Goal: Register for event/course

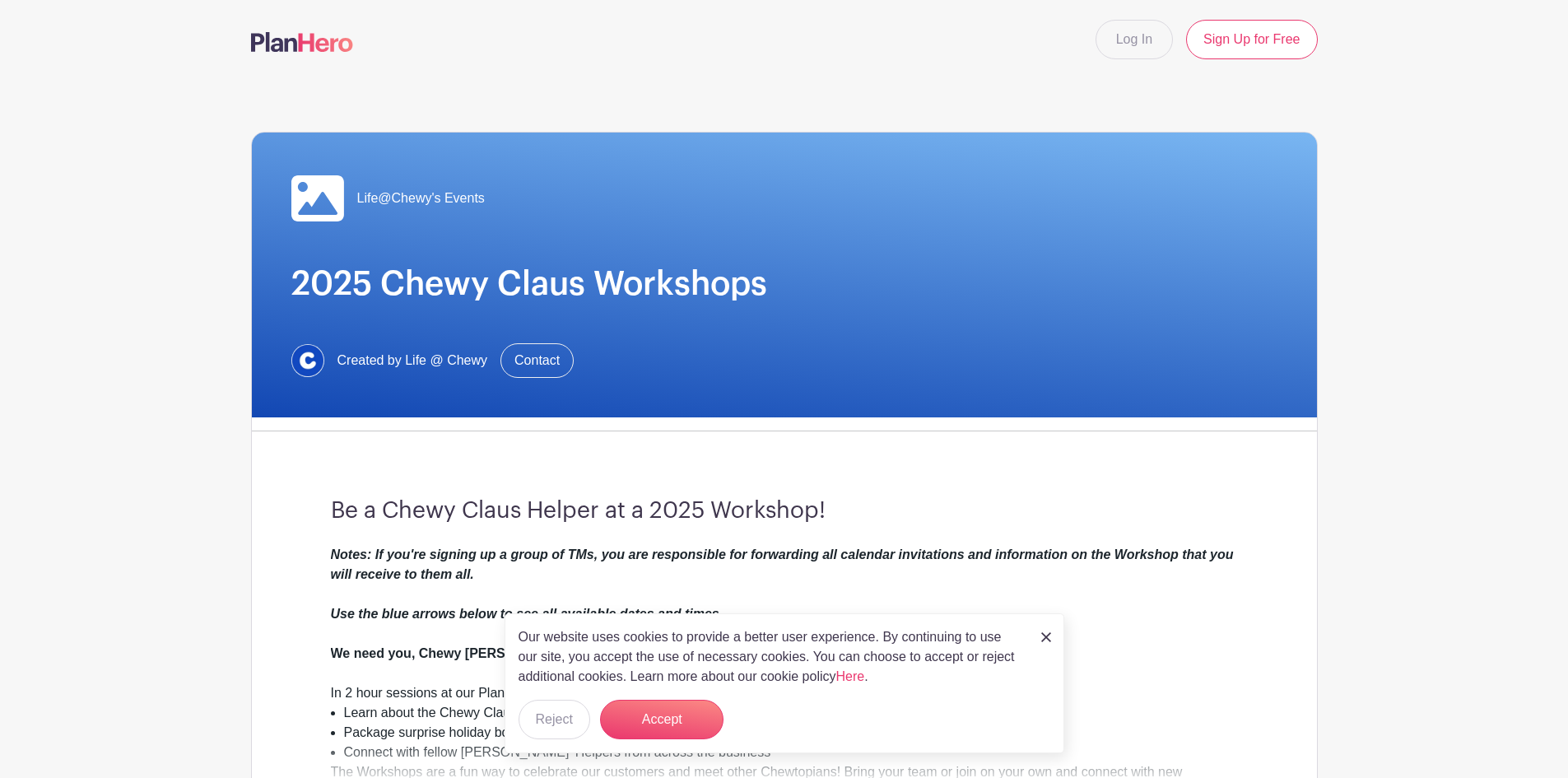
click at [1049, 638] on img at bounding box center [1046, 637] width 10 height 10
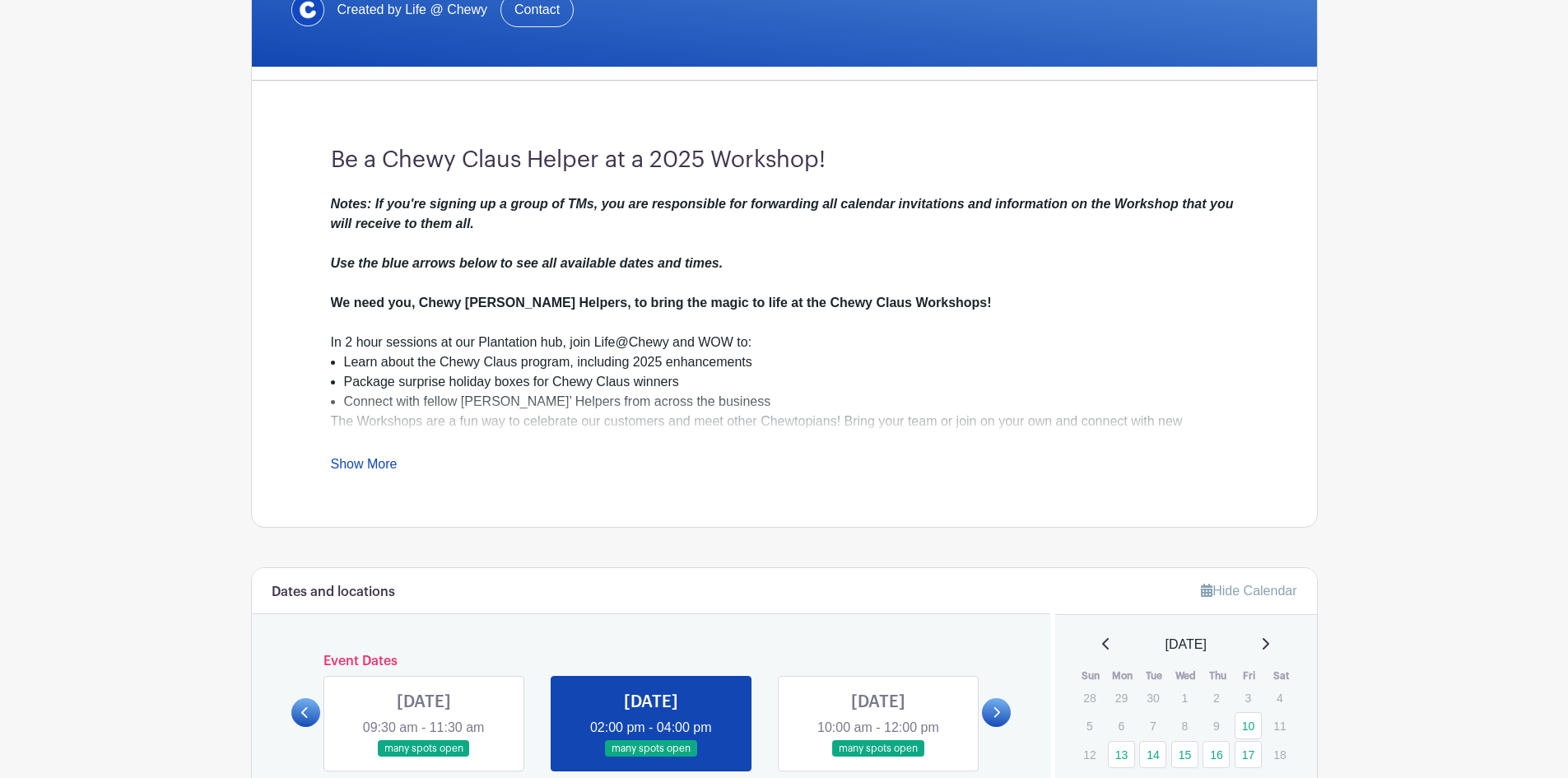
scroll to position [323, 0]
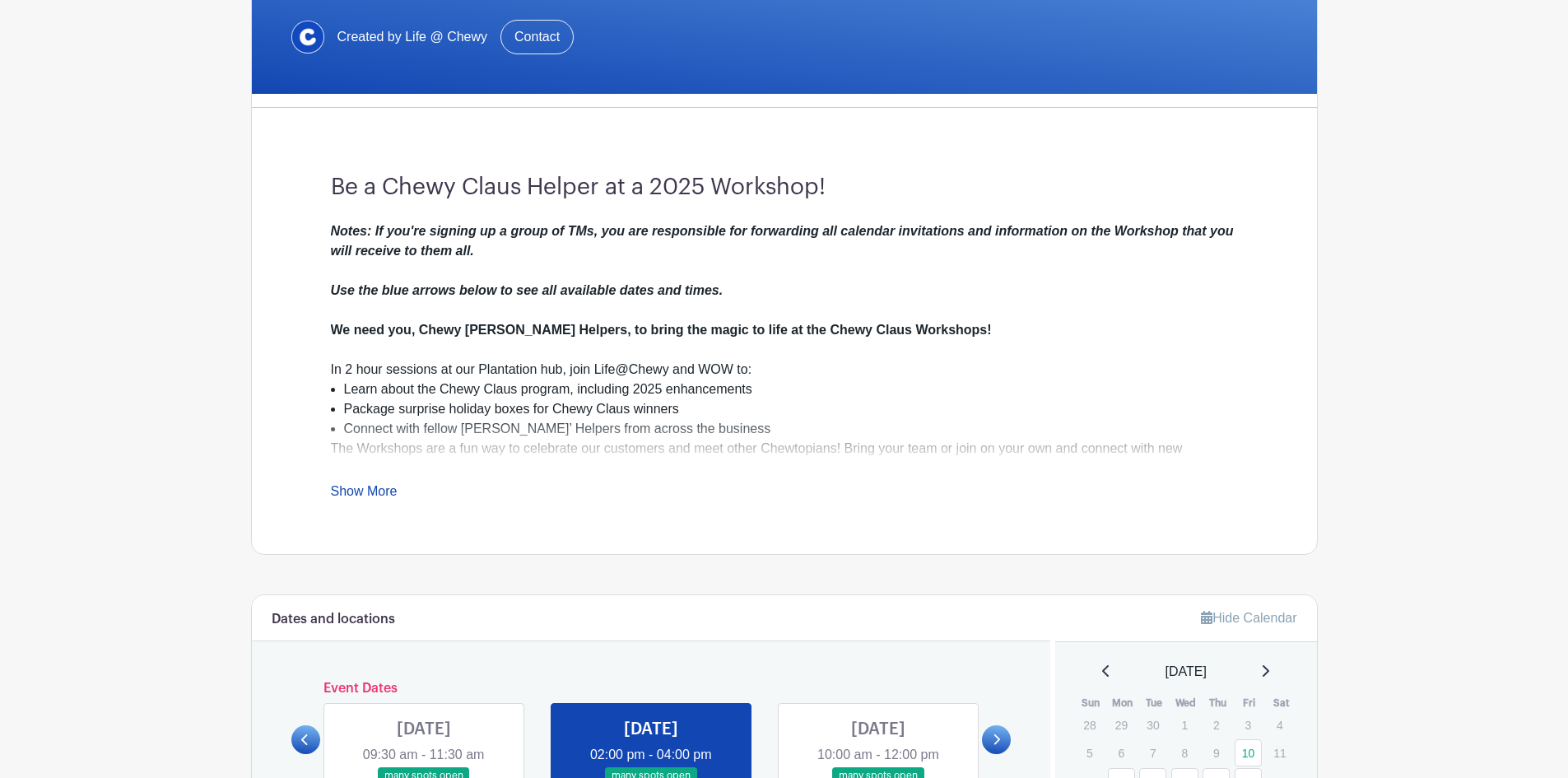
click at [368, 495] on link "Show More" at bounding box center [364, 494] width 67 height 21
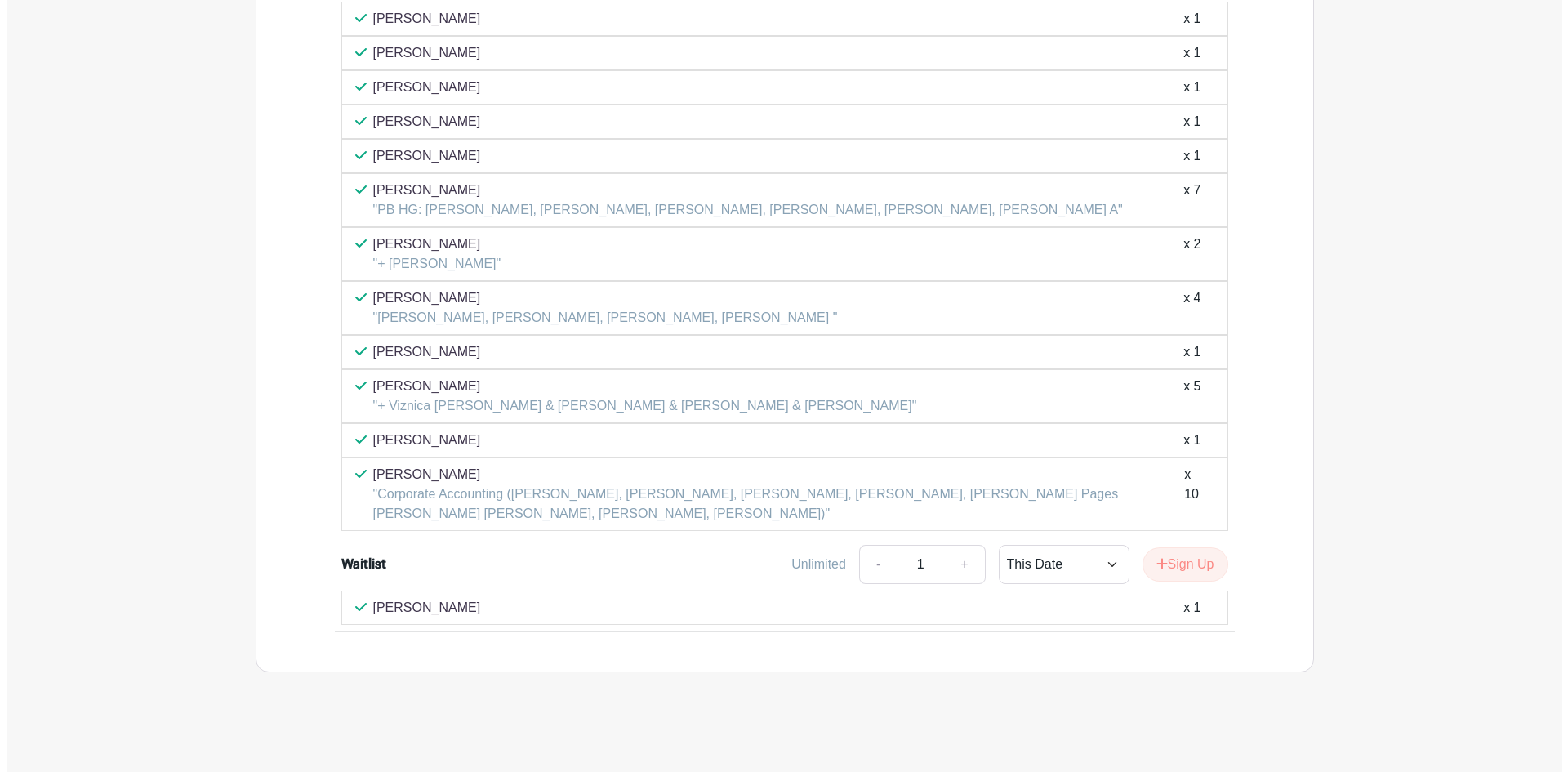
scroll to position [1549, 0]
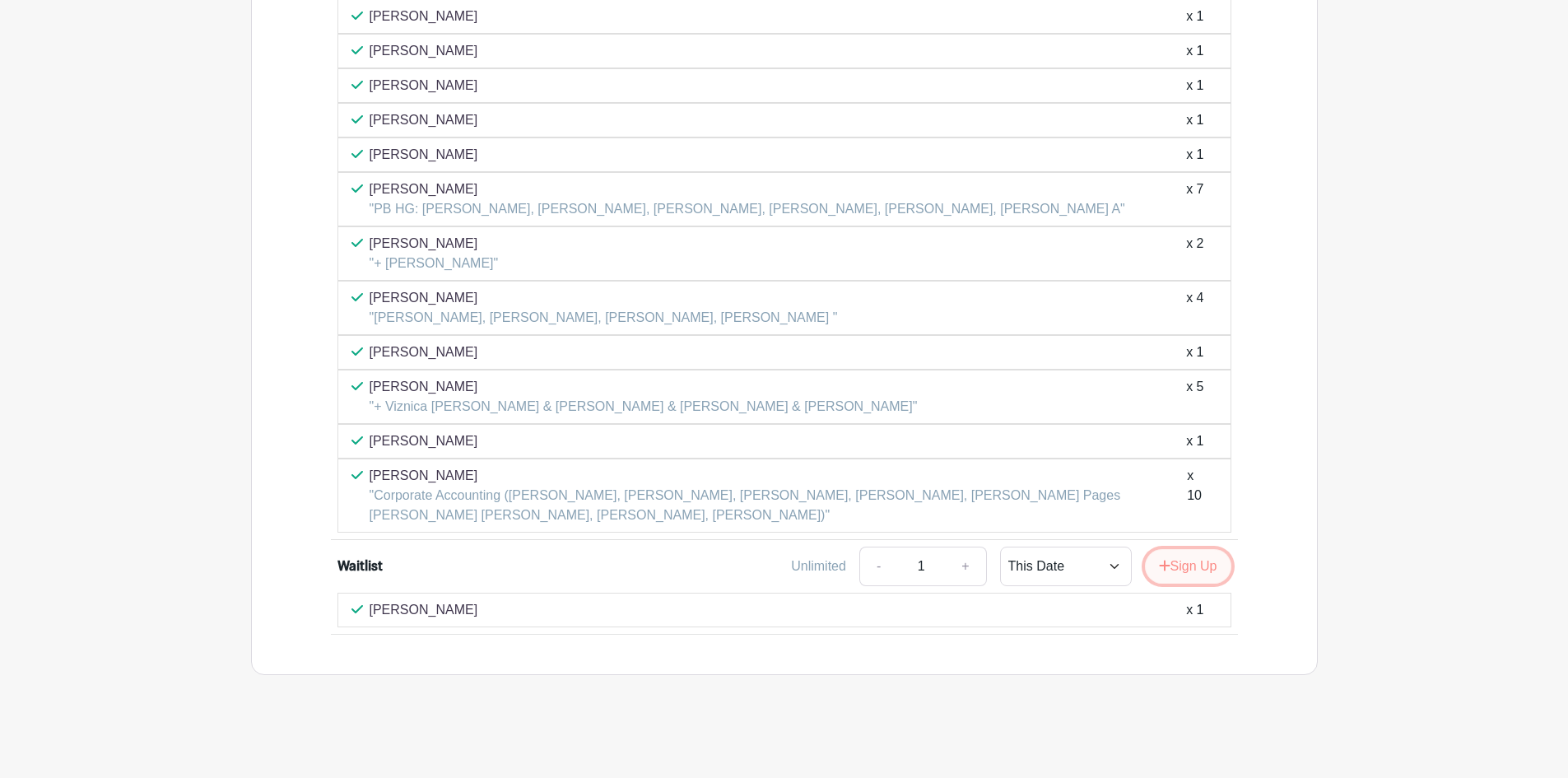
click at [1175, 571] on button "Sign Up" at bounding box center [1188, 566] width 86 height 35
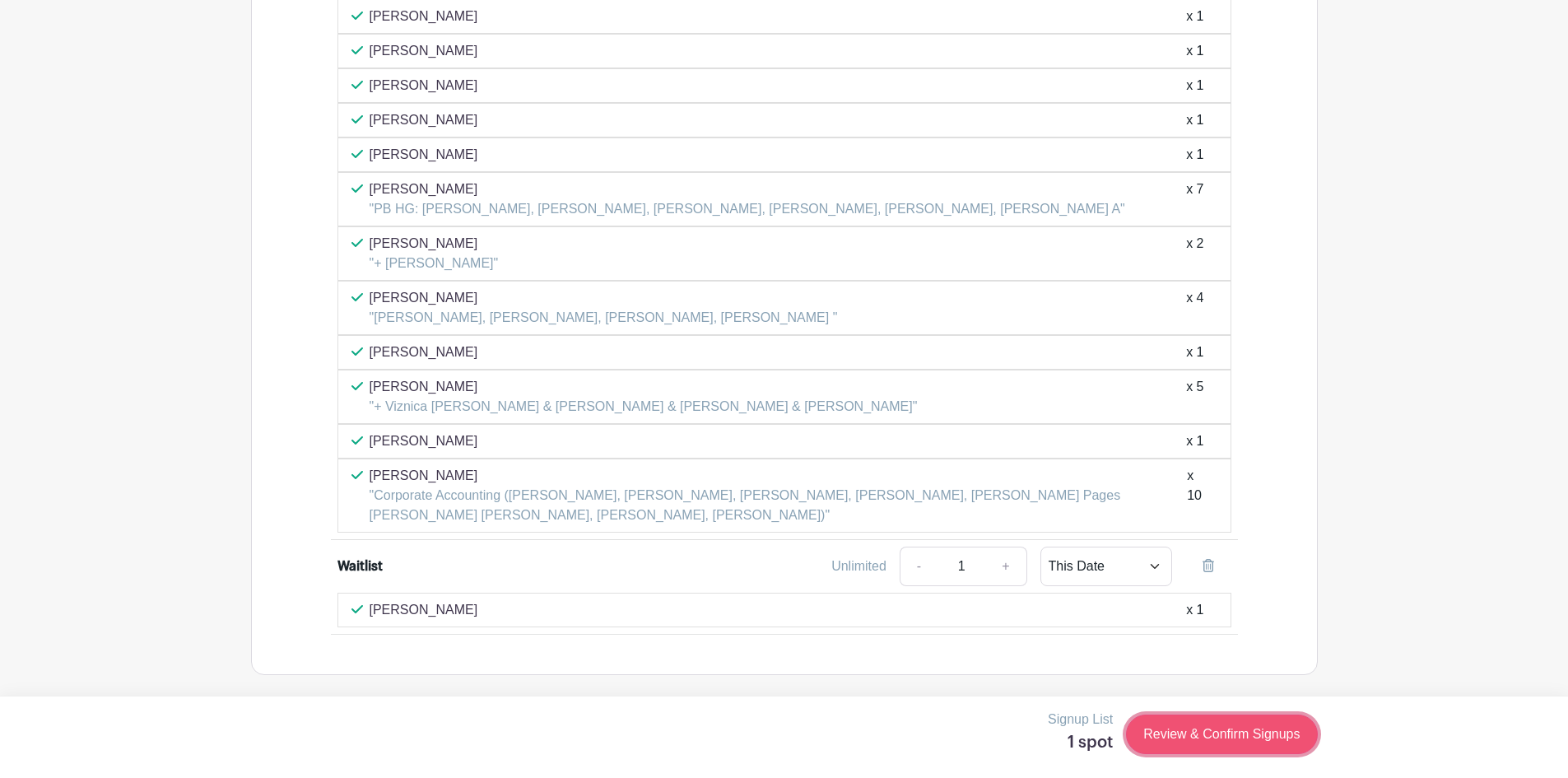
click at [1201, 724] on link "Review & Confirm Signups" at bounding box center [1221, 734] width 191 height 39
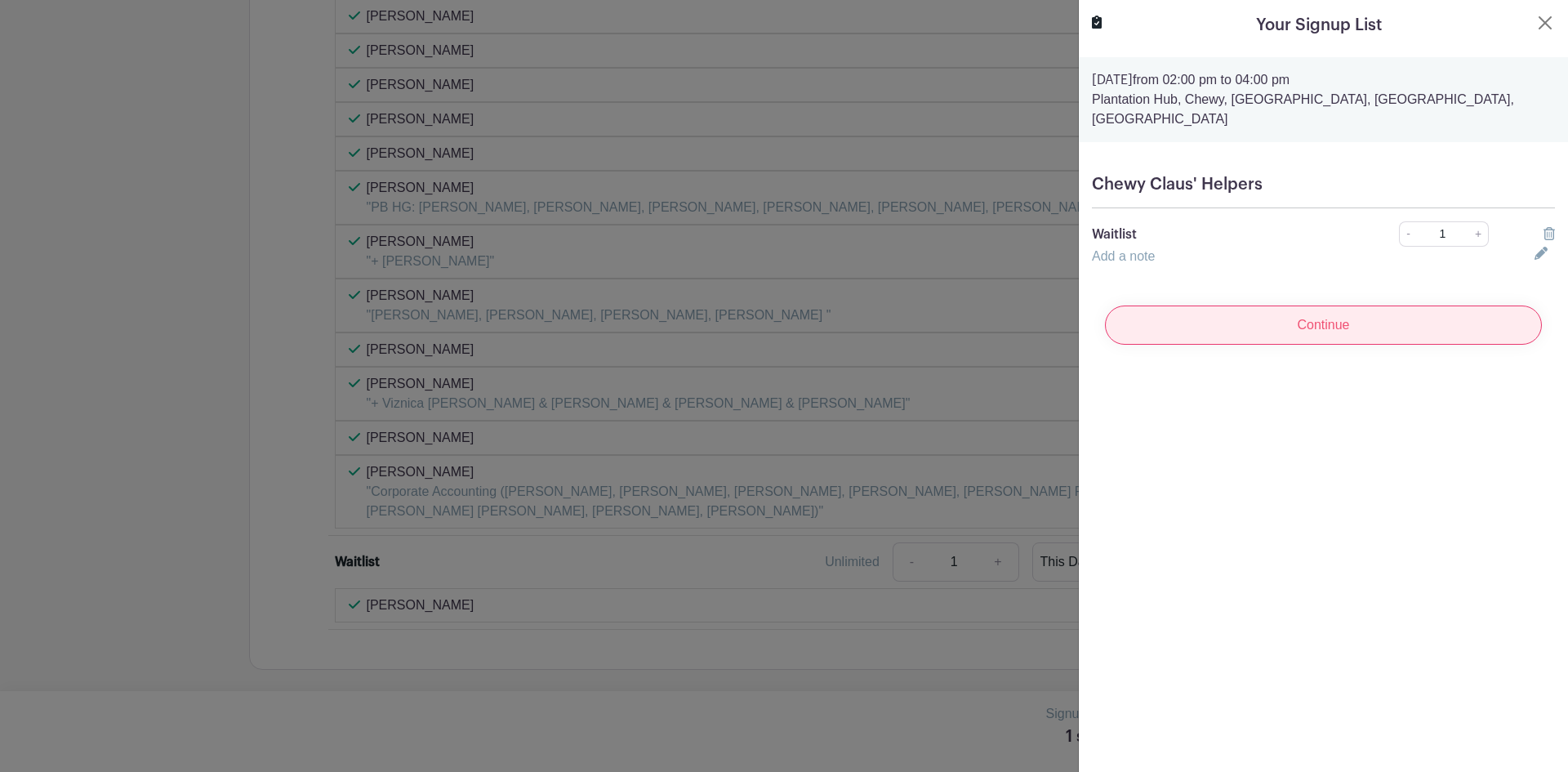
click at [1352, 306] on input "Continue" at bounding box center [1324, 325] width 437 height 39
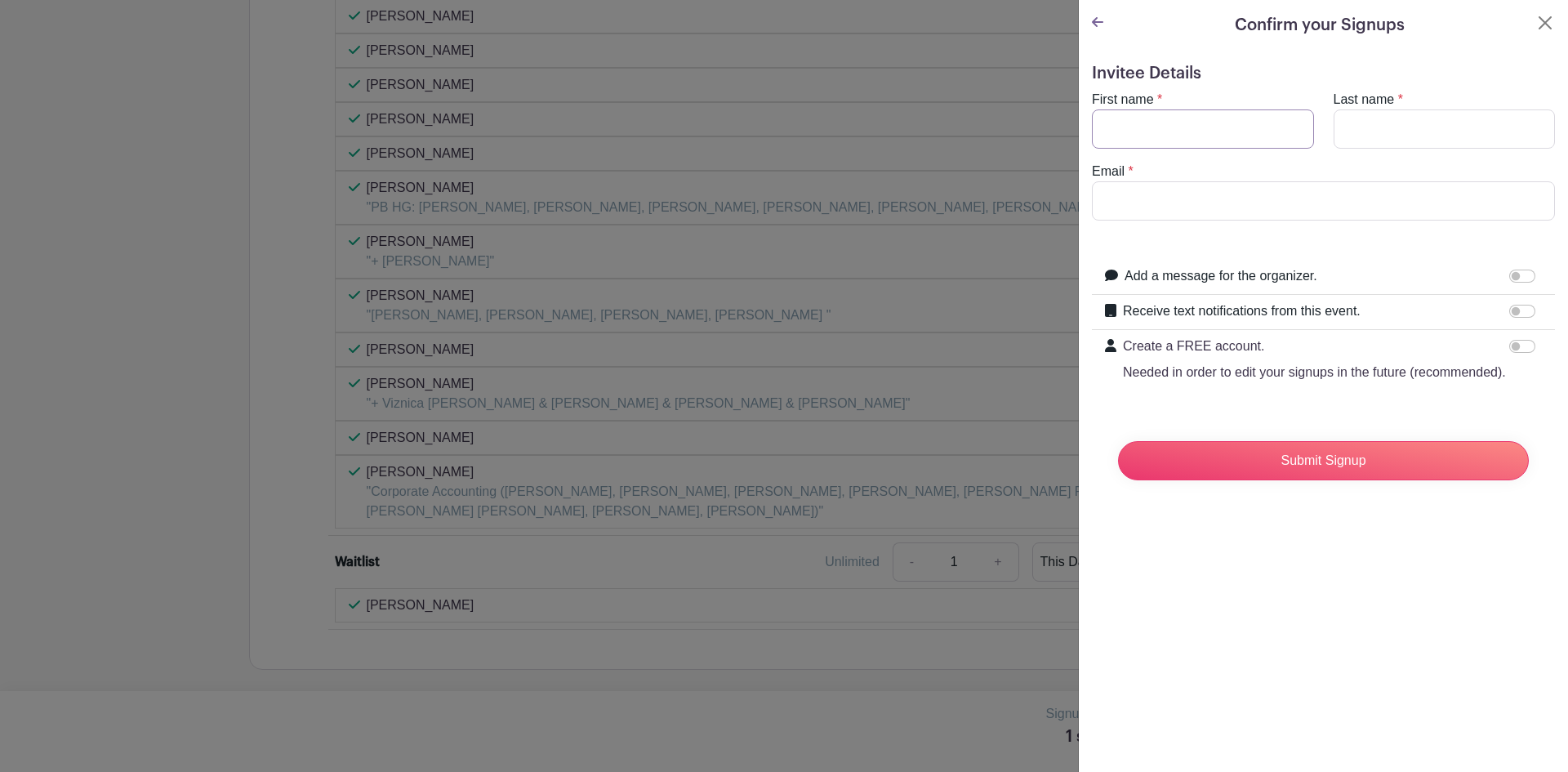
click at [1246, 127] on input "First name" at bounding box center [1203, 129] width 222 height 39
type input "Sofia"
type input "[PERSON_NAME]"
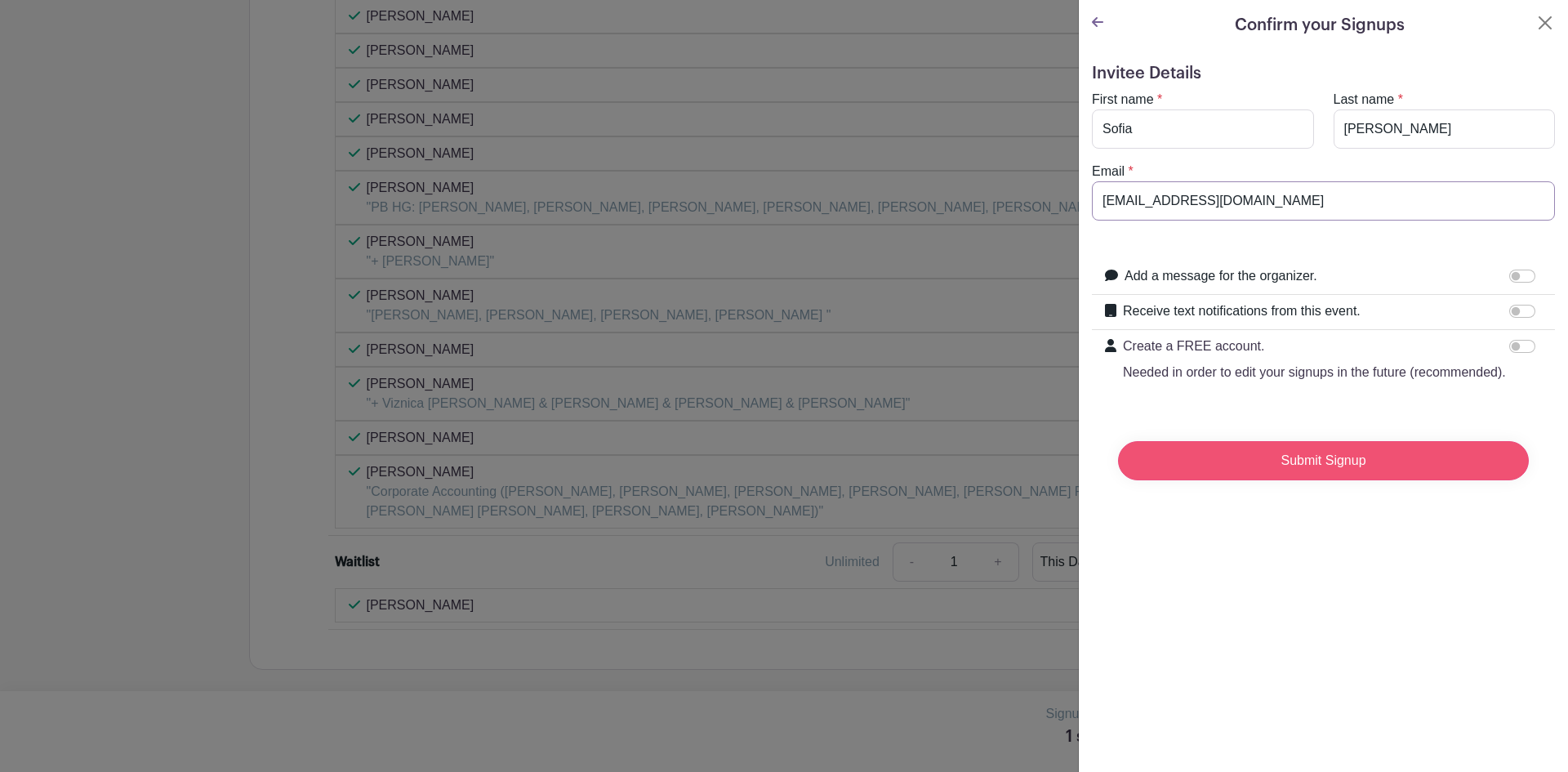
type input "[EMAIL_ADDRESS][DOMAIN_NAME]"
click at [1343, 480] on input "Submit Signup" at bounding box center [1324, 461] width 410 height 39
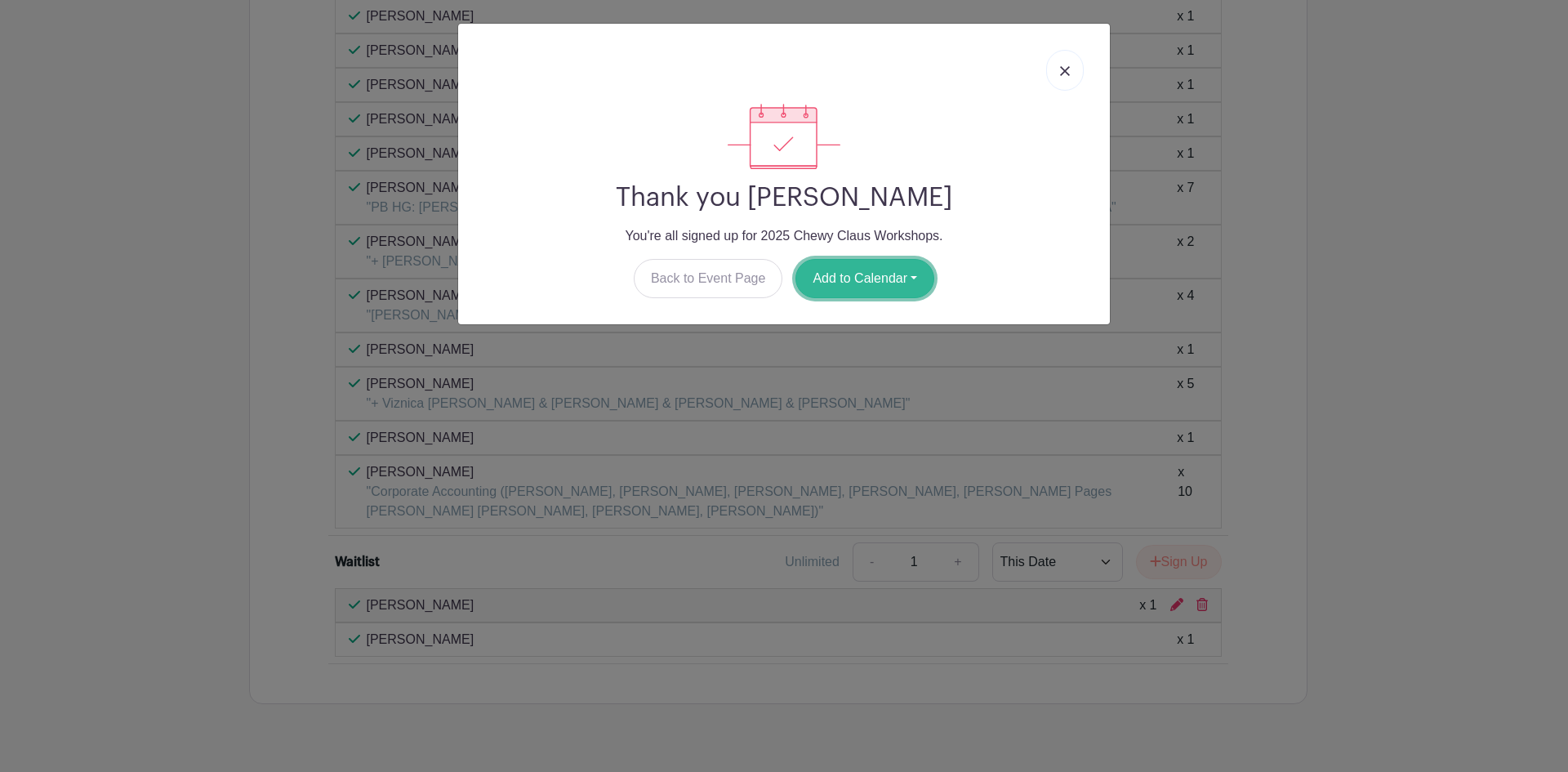
click at [868, 283] on button "Add to Calendar" at bounding box center [865, 279] width 139 height 39
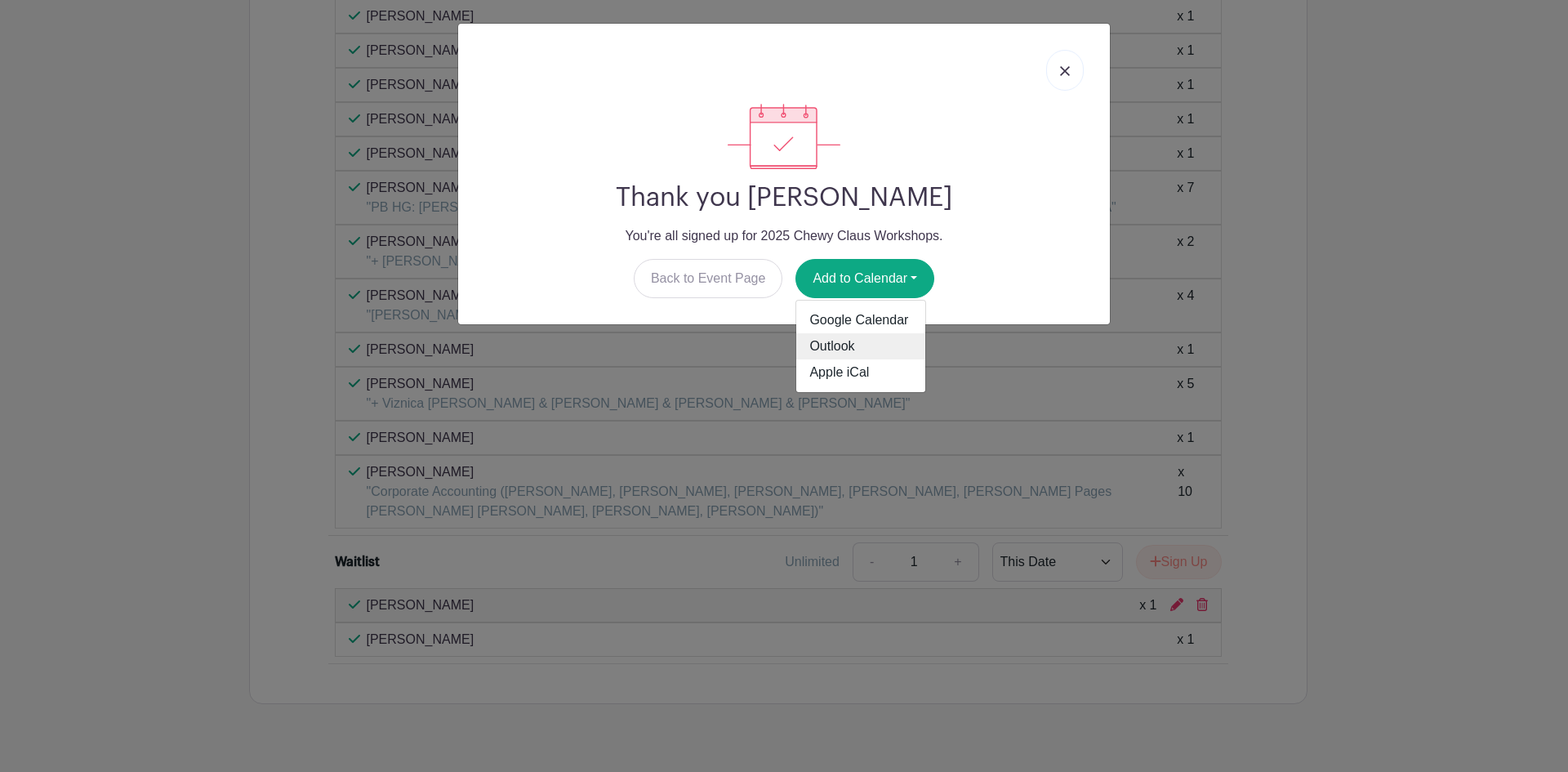
click at [844, 341] on link "Outlook" at bounding box center [861, 346] width 129 height 26
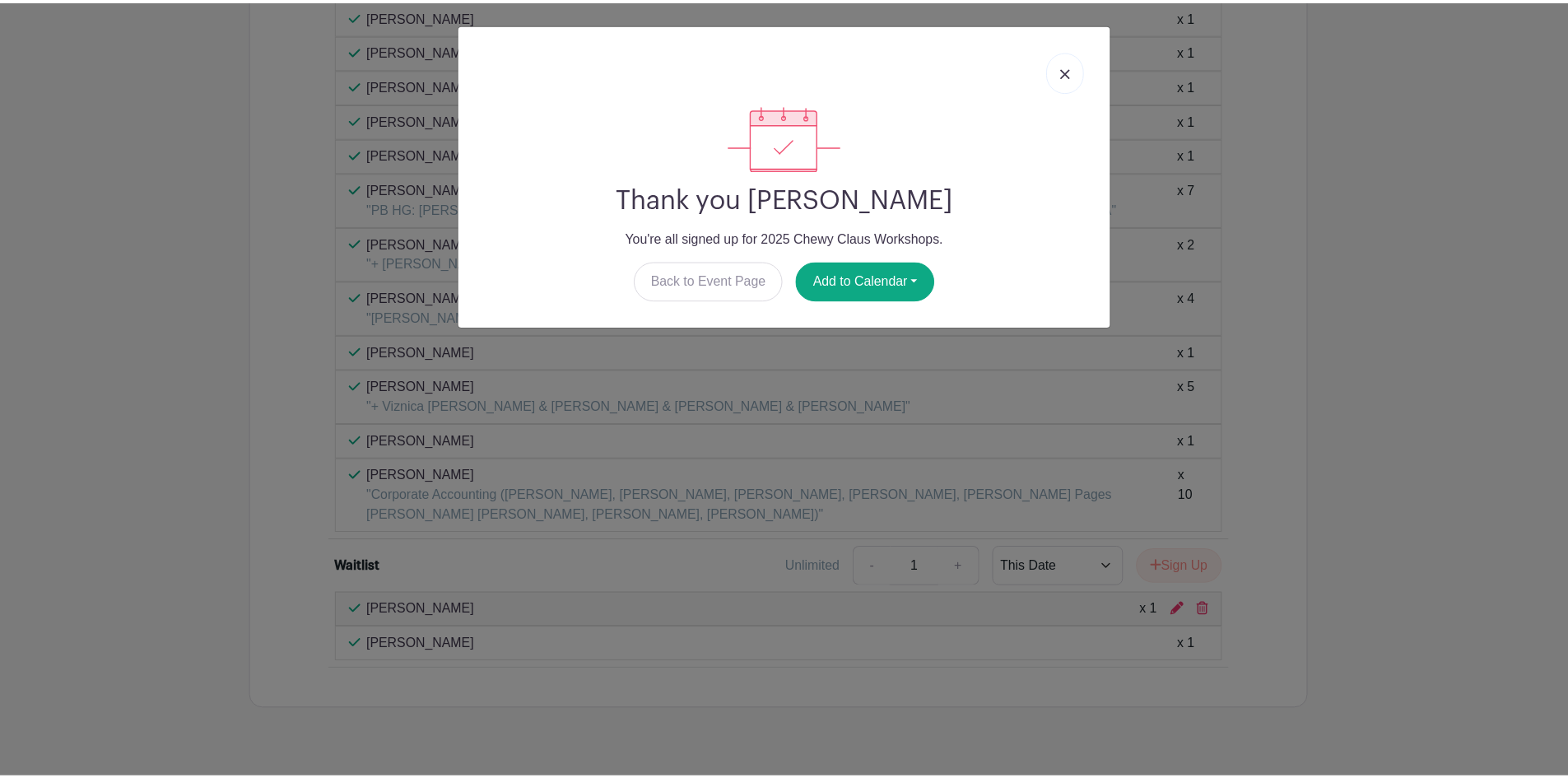
scroll to position [1595, 0]
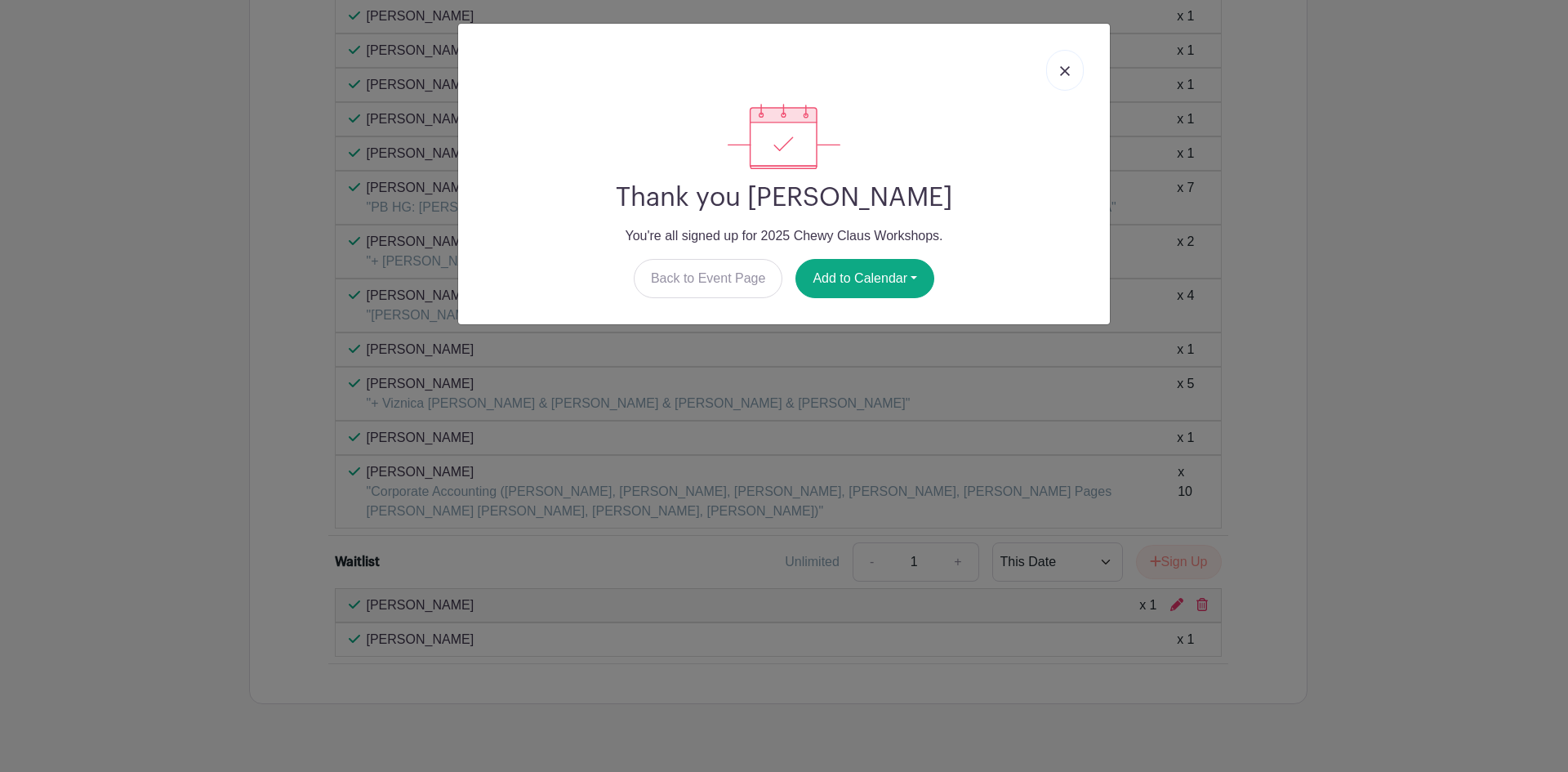
click at [1066, 84] on link at bounding box center [1065, 70] width 37 height 41
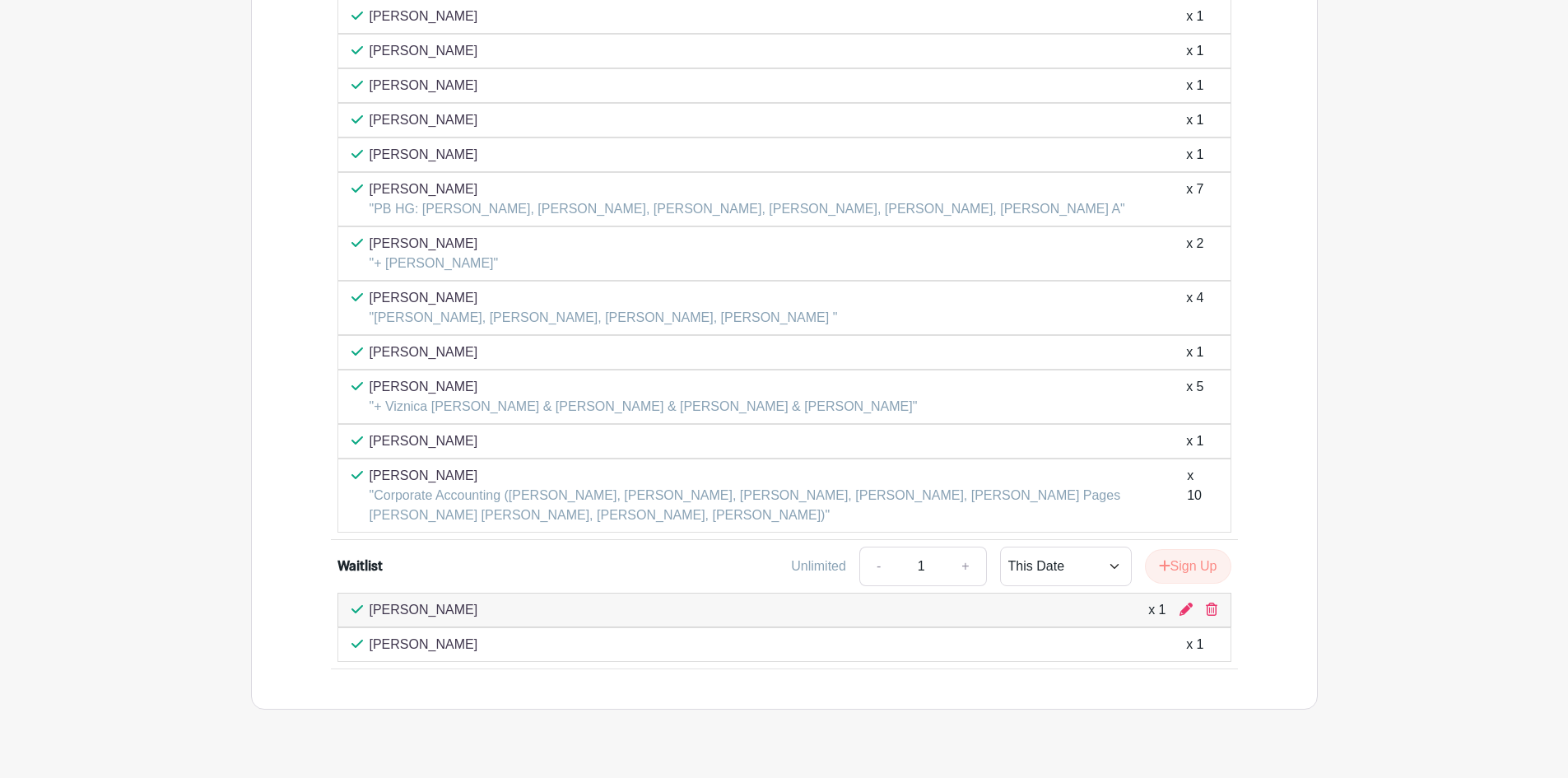
click at [1203, 608] on div at bounding box center [1199, 609] width 38 height 20
click at [1213, 608] on icon at bounding box center [1212, 609] width 11 height 13
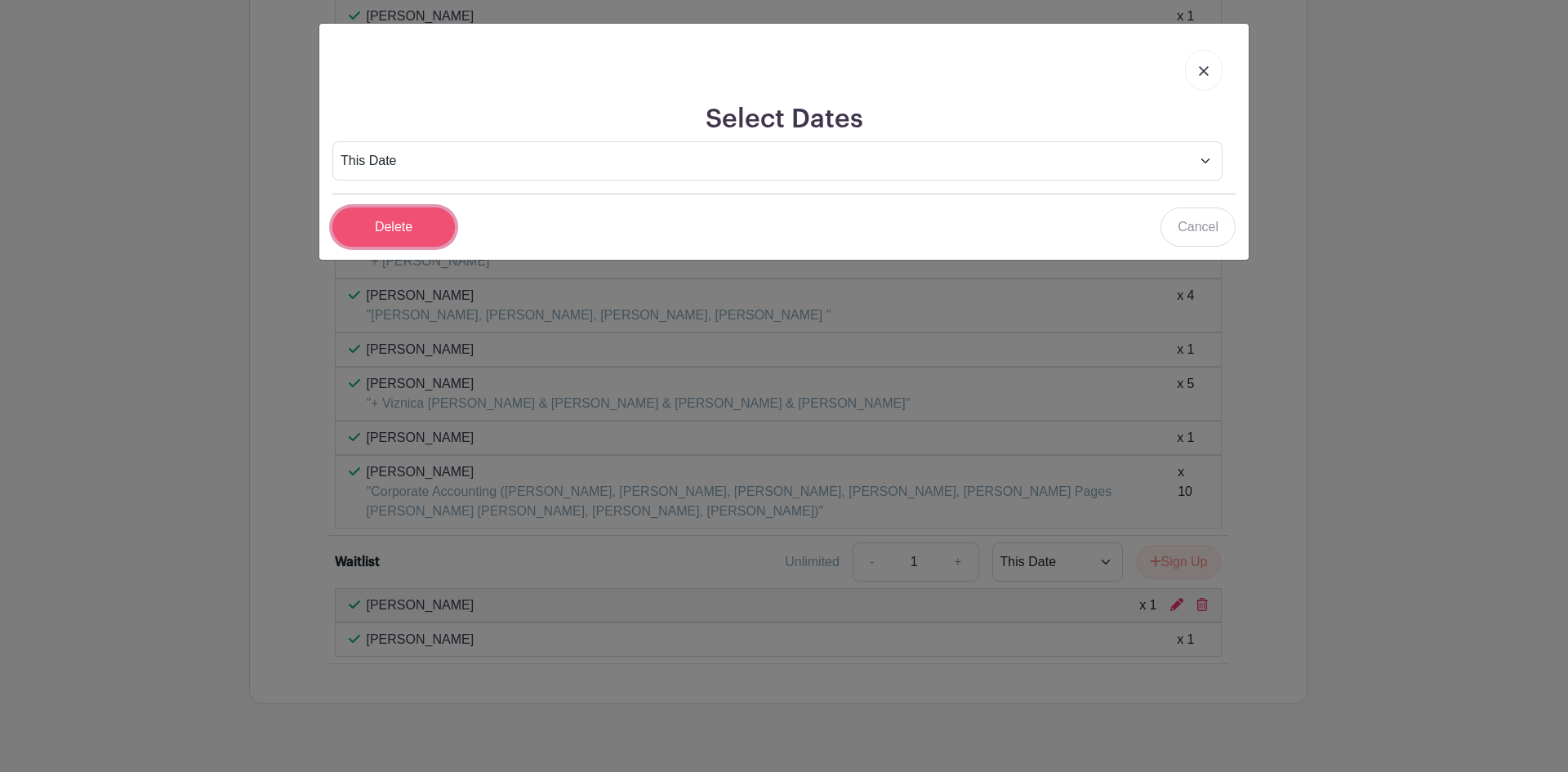
click at [393, 223] on input "Delete" at bounding box center [393, 227] width 122 height 39
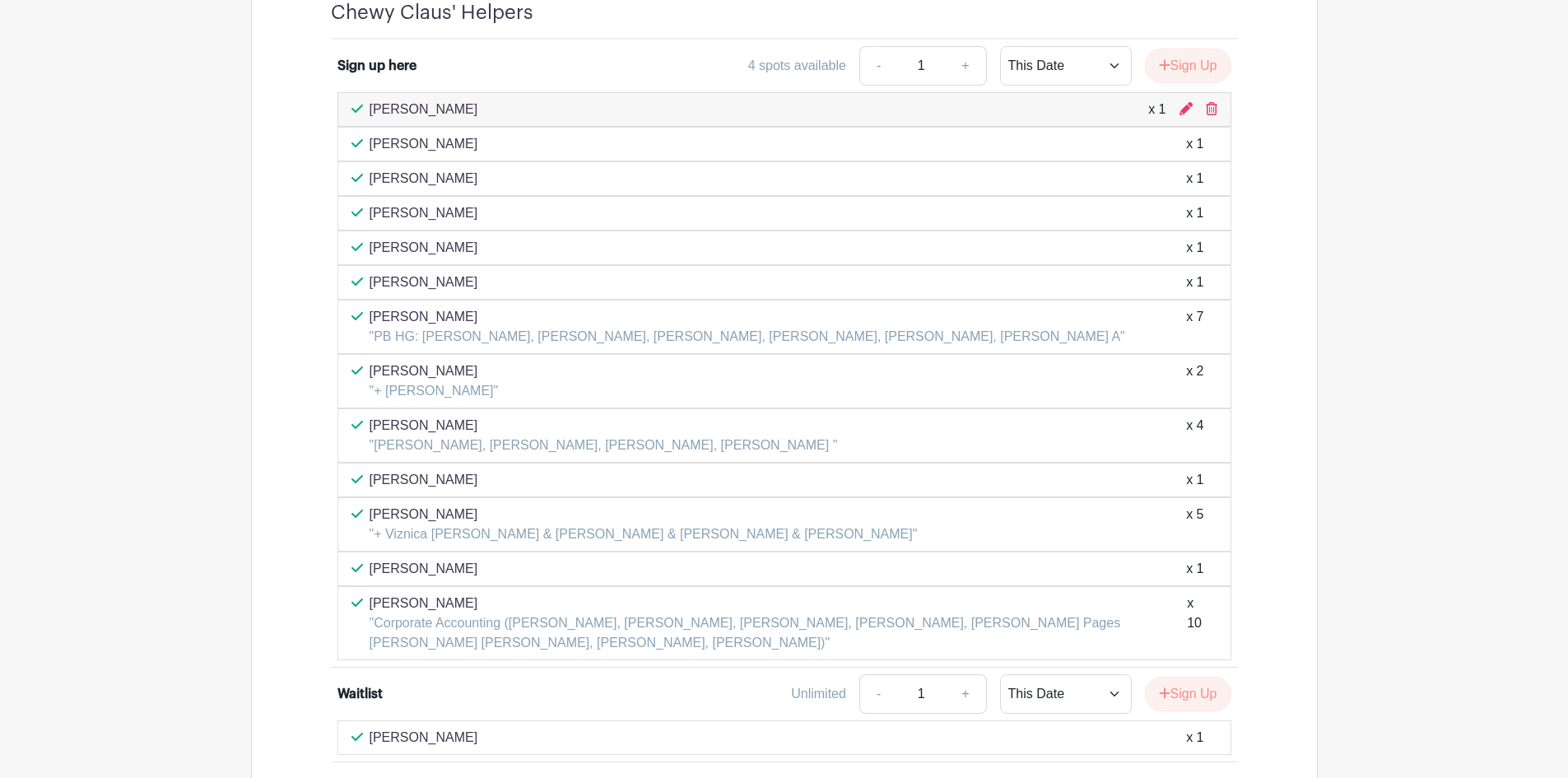
scroll to position [1431, 0]
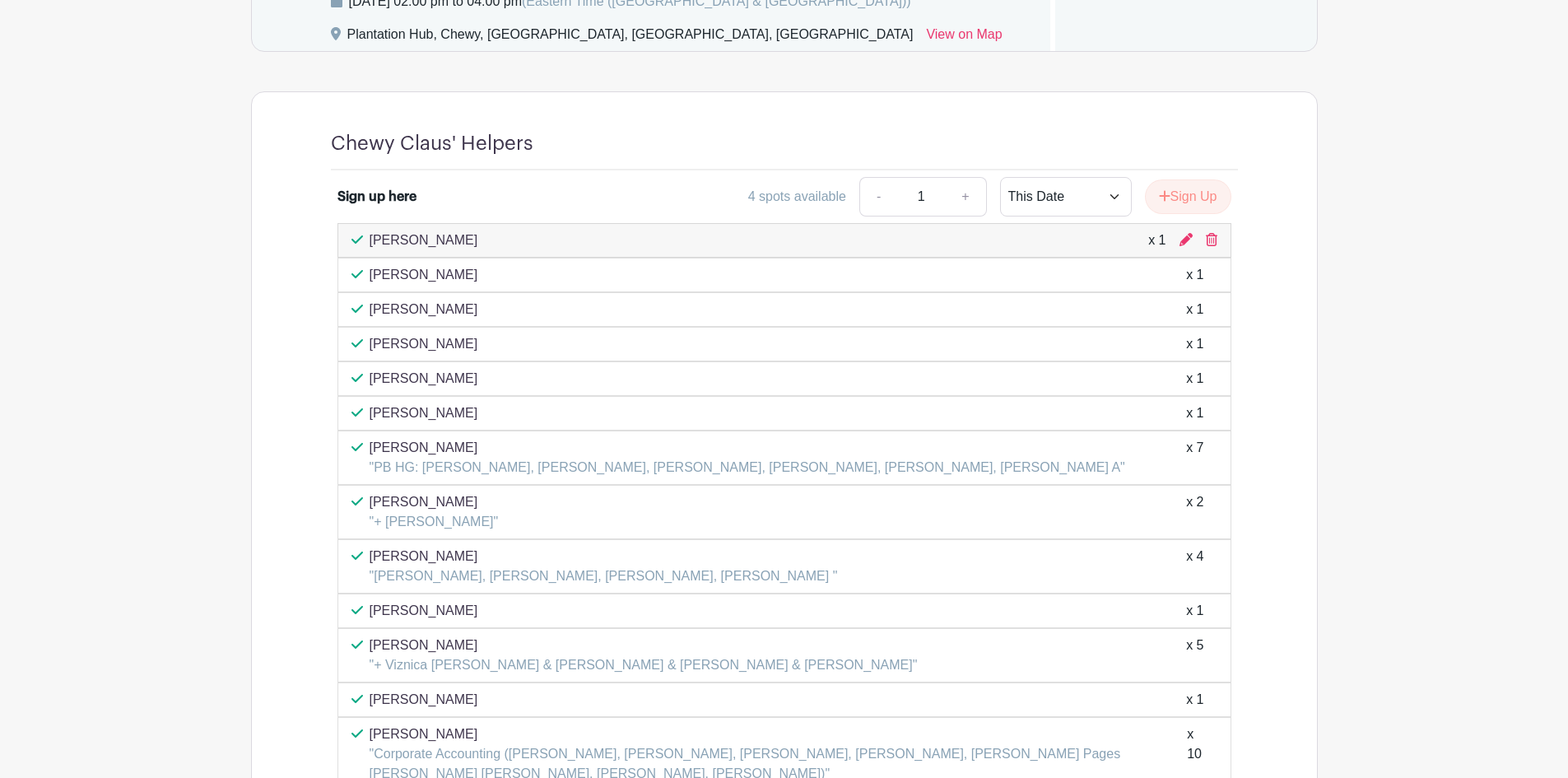
scroll to position [1399, 0]
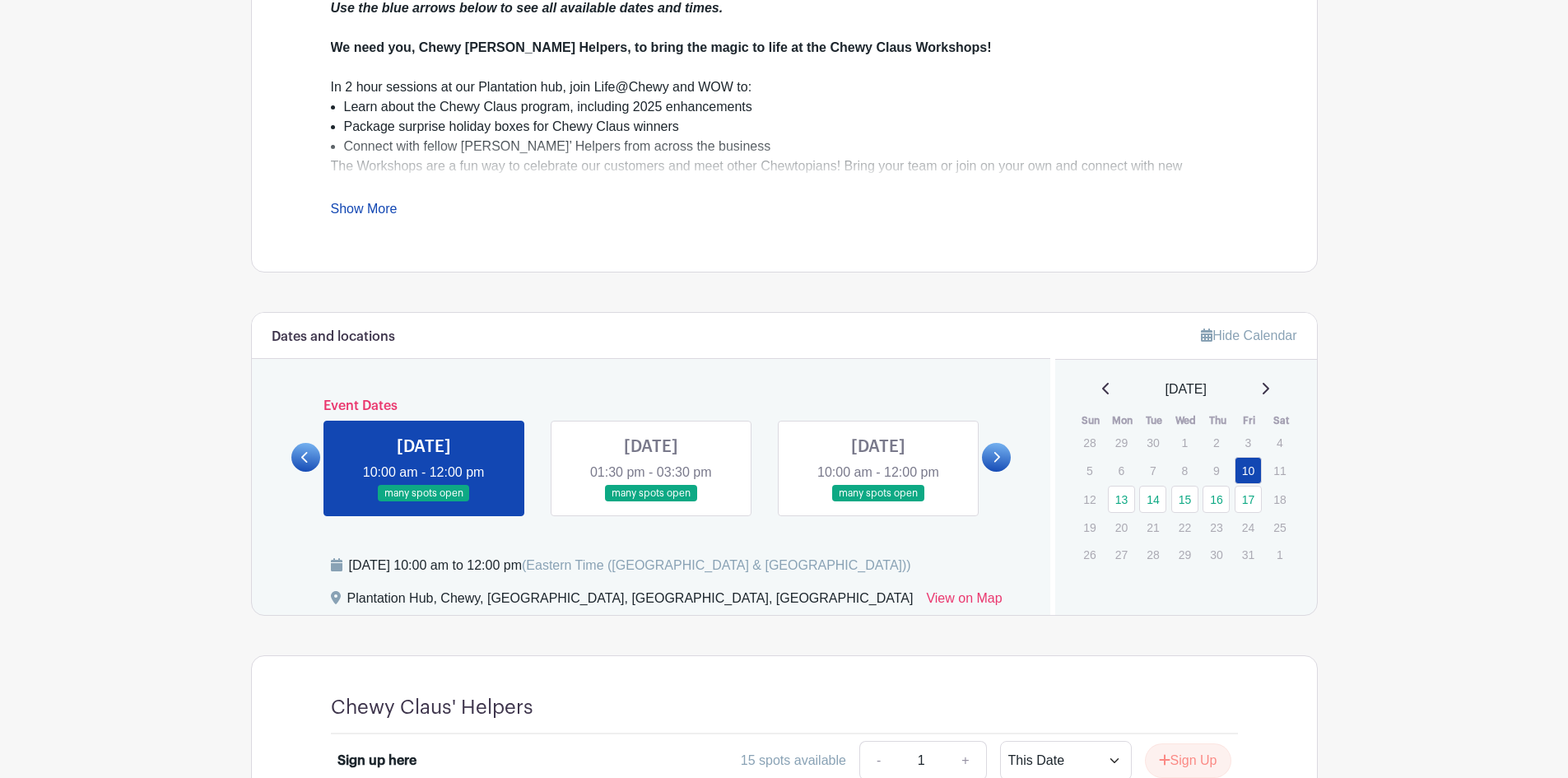
scroll to position [659, 0]
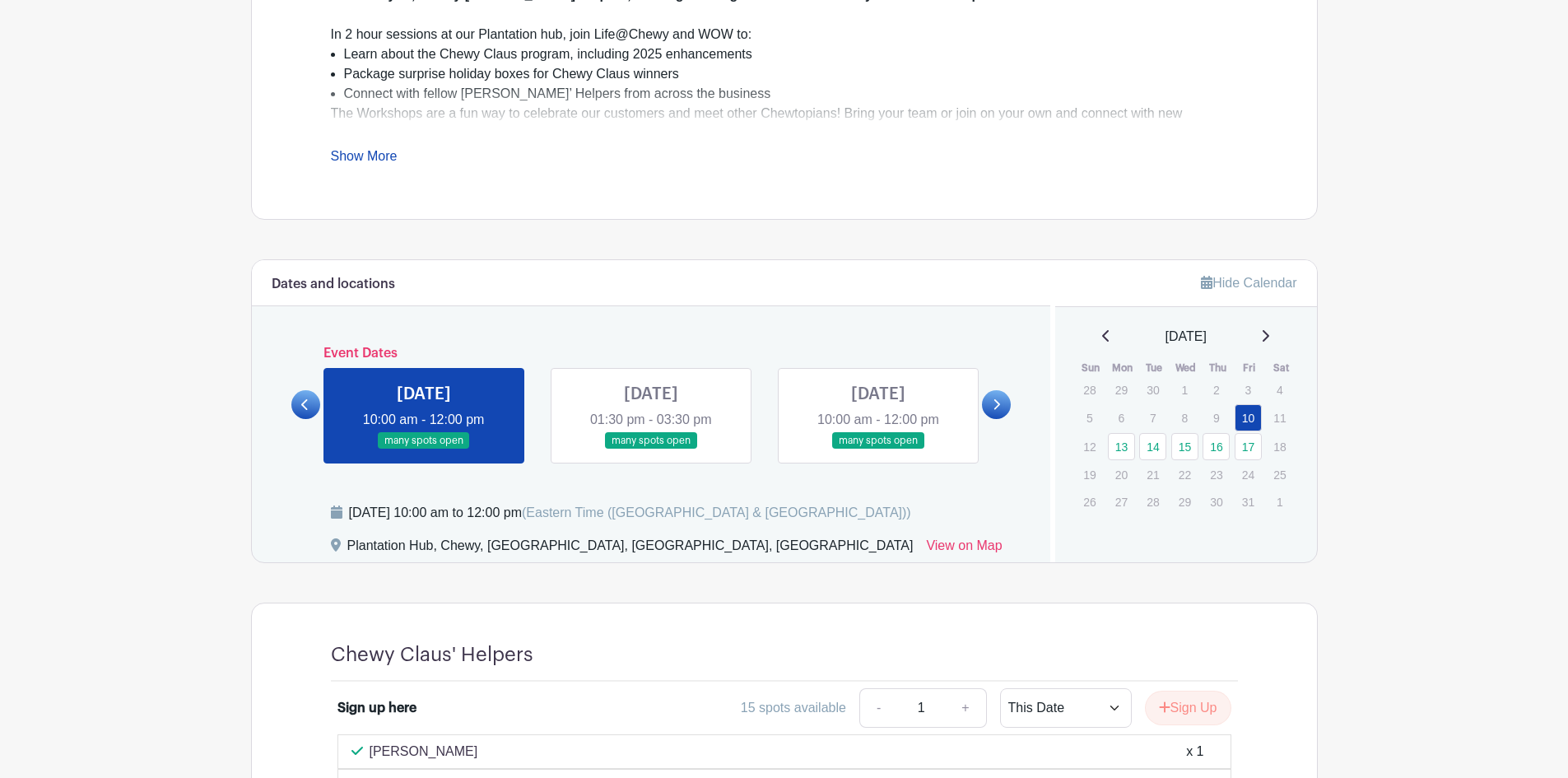
click at [996, 411] on link at bounding box center [996, 404] width 29 height 29
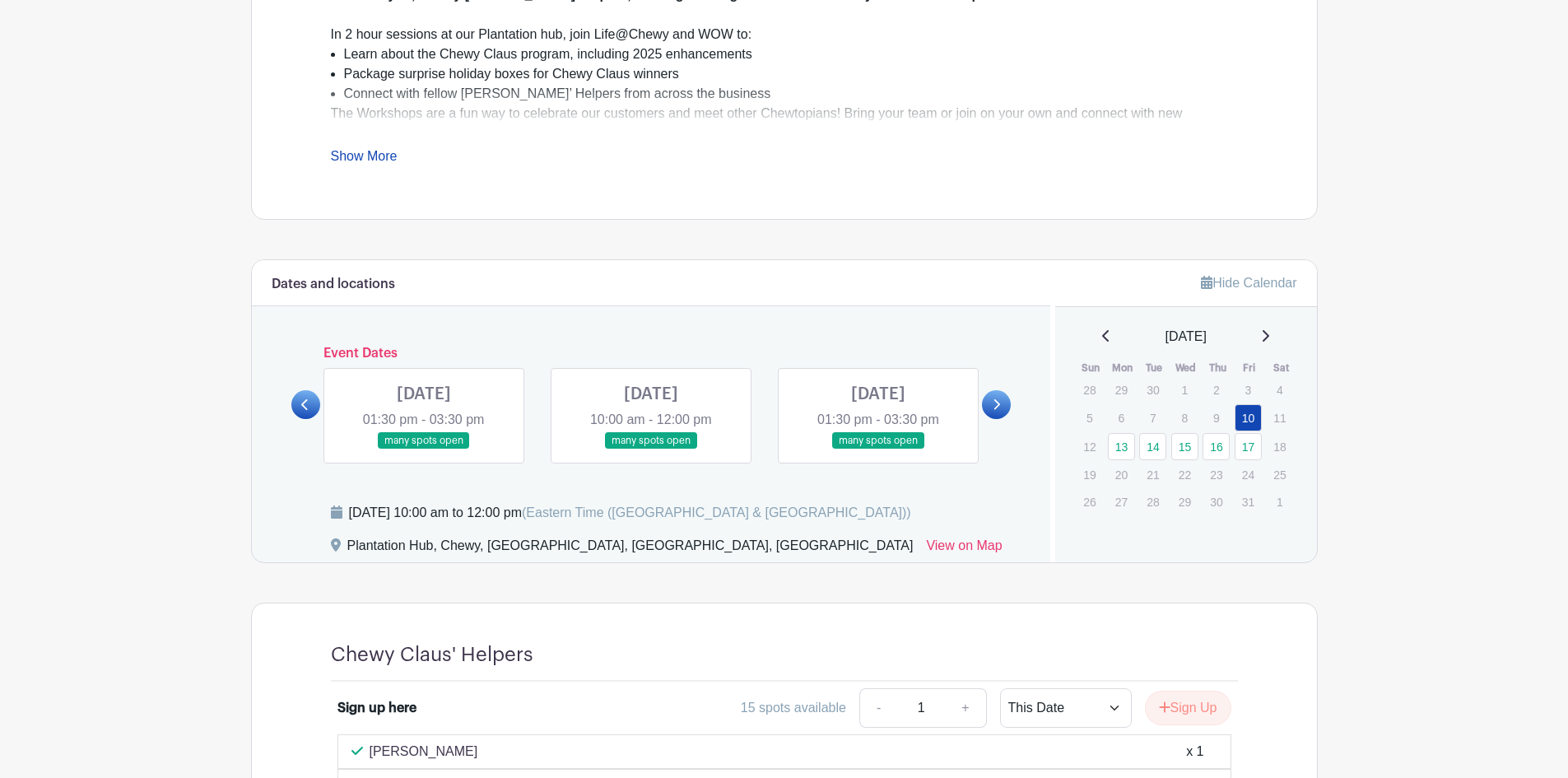
click at [996, 411] on link at bounding box center [996, 404] width 29 height 29
click at [651, 449] on link at bounding box center [651, 449] width 0 height 0
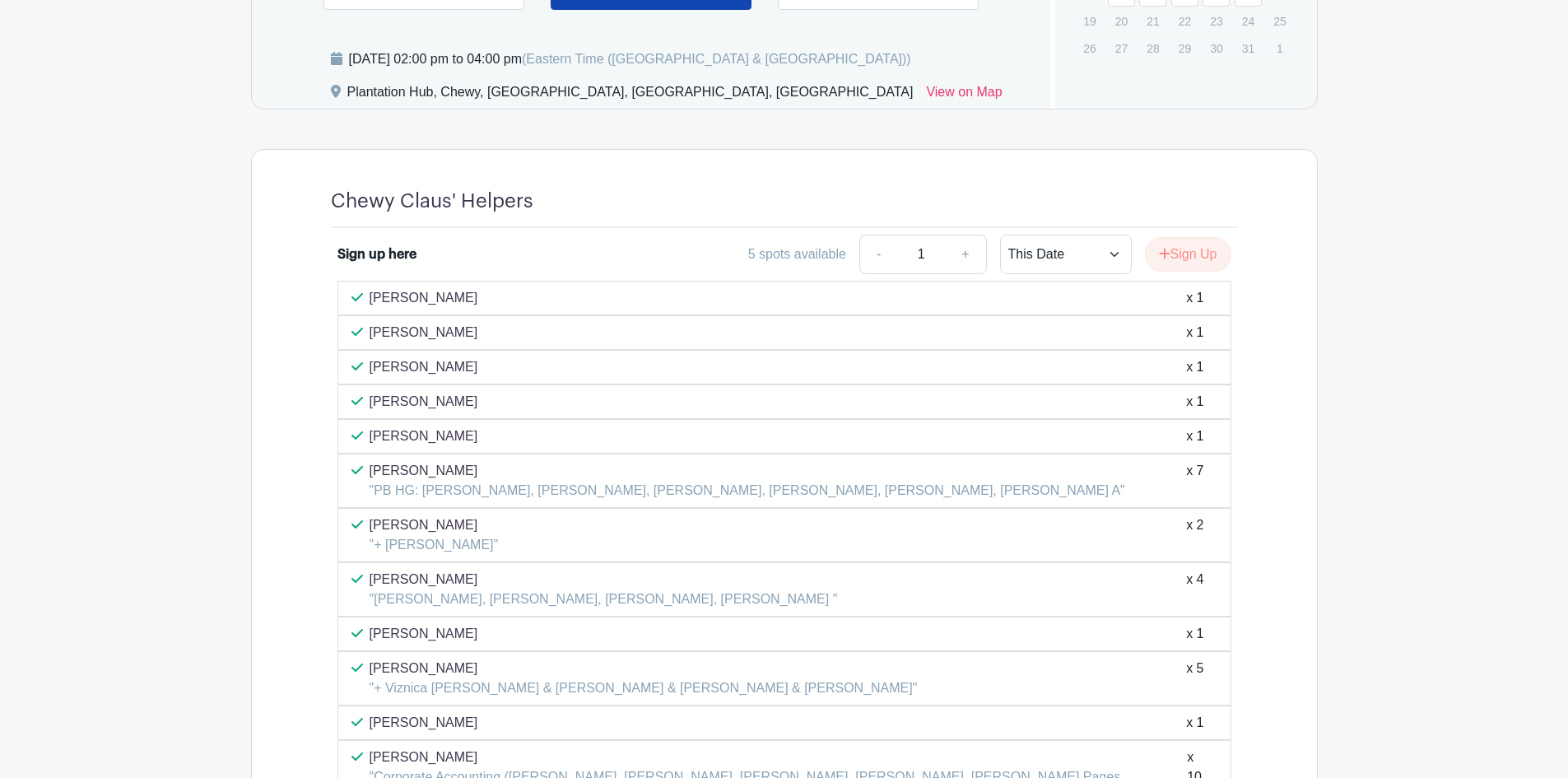
scroll to position [1098, 0]
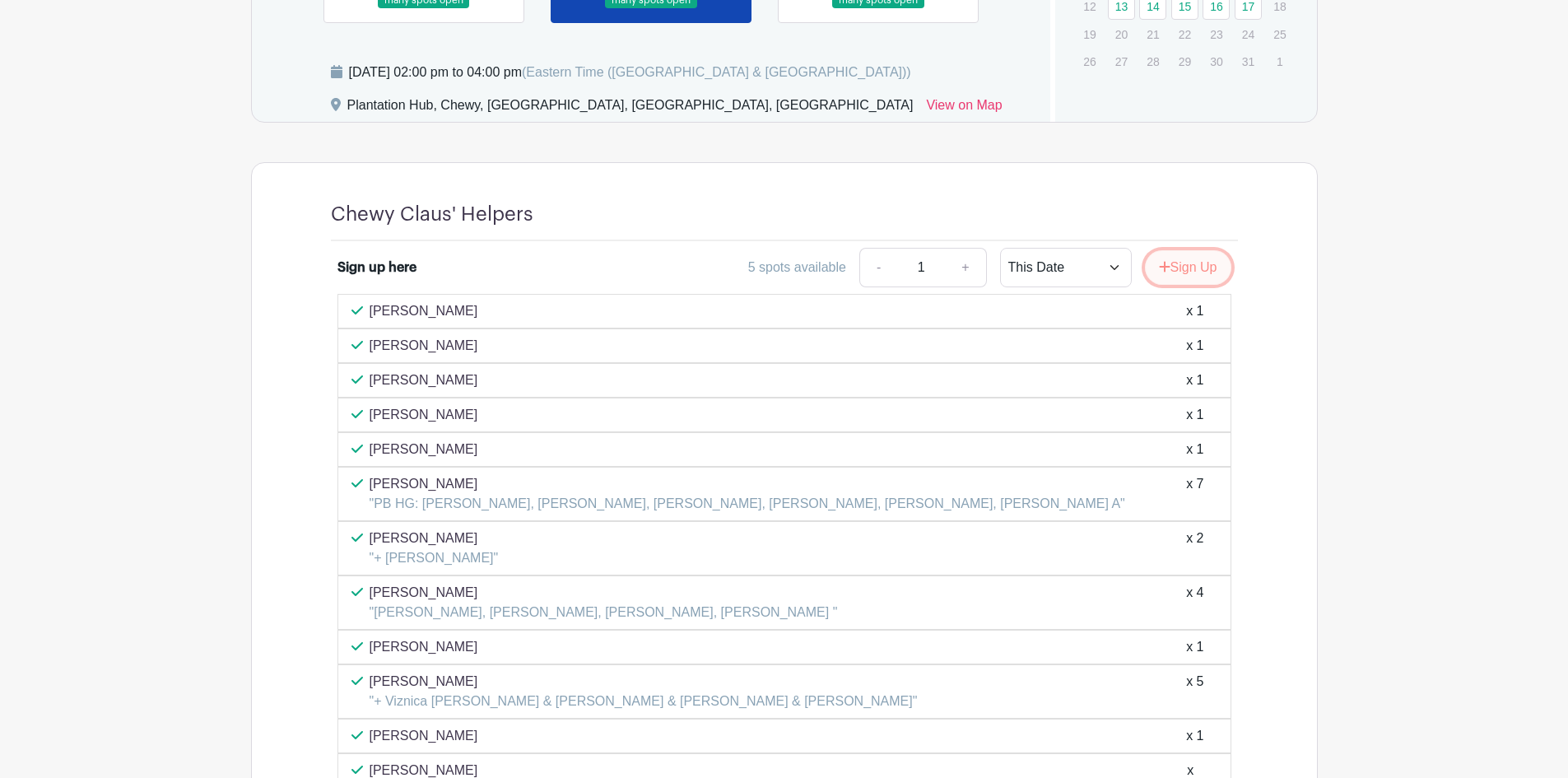
click at [1191, 269] on button "Sign Up" at bounding box center [1188, 267] width 86 height 35
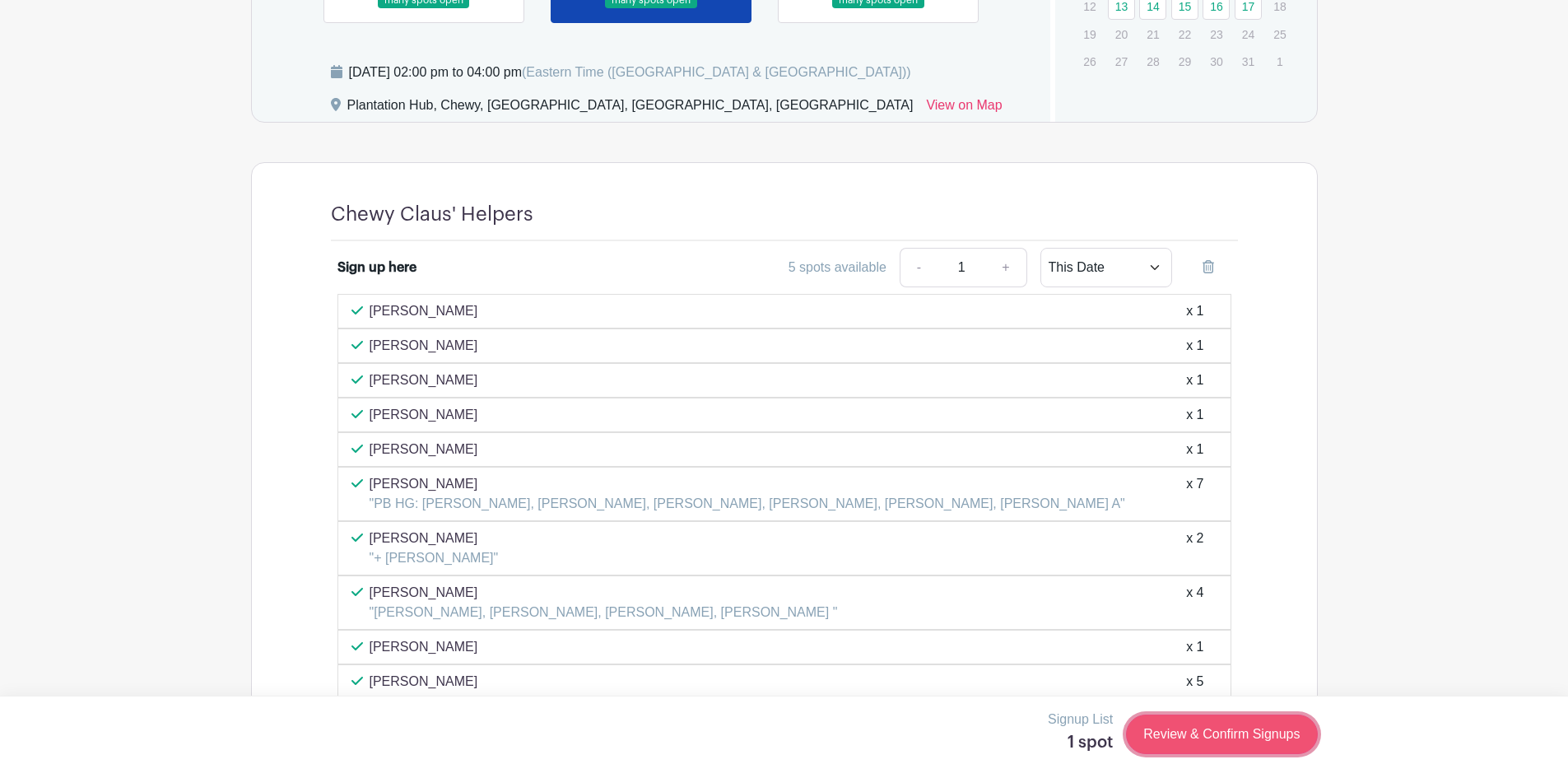
click at [1174, 724] on link "Review & Confirm Signups" at bounding box center [1221, 734] width 191 height 39
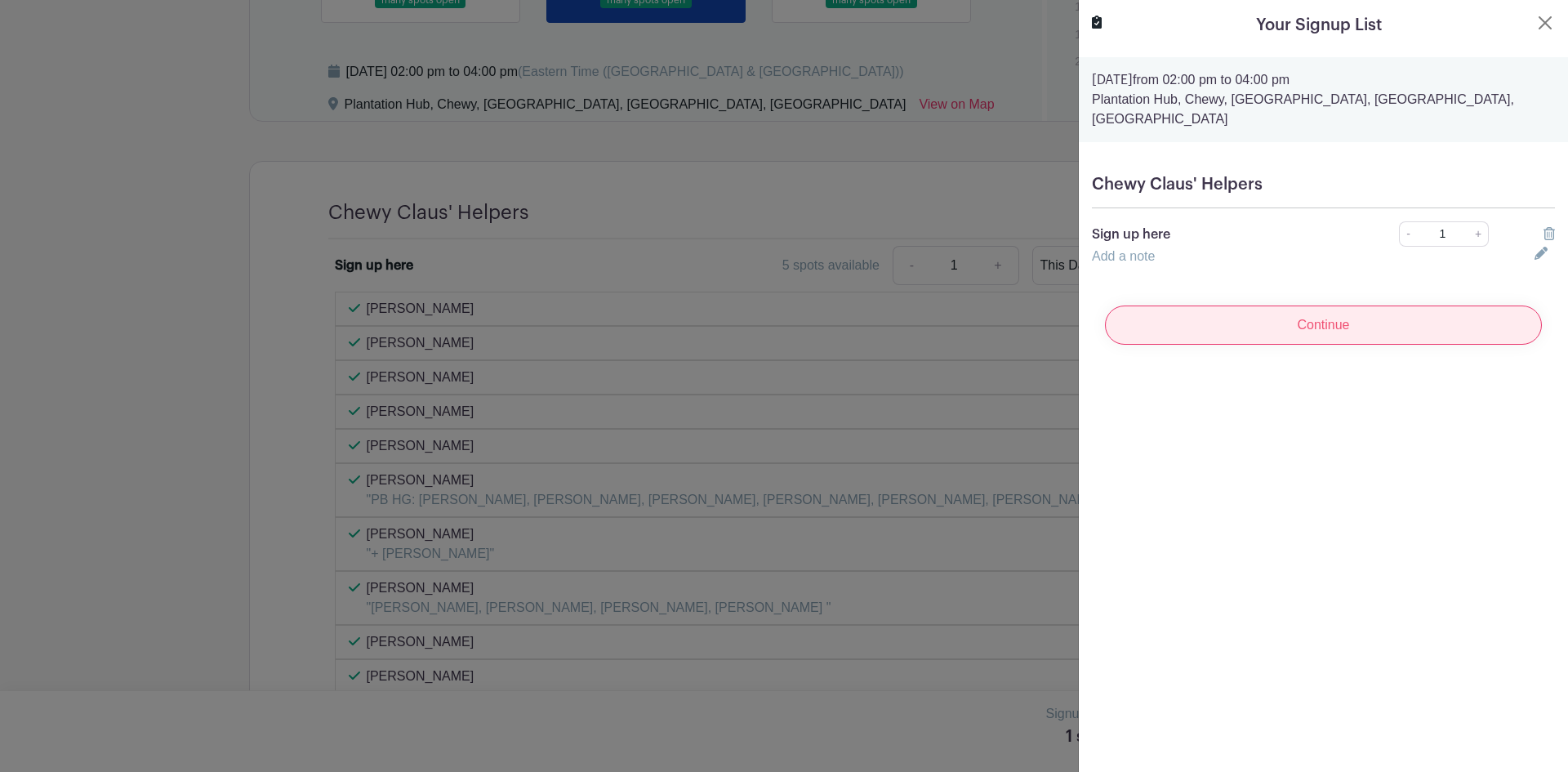
click at [1265, 319] on input "Continue" at bounding box center [1324, 325] width 437 height 39
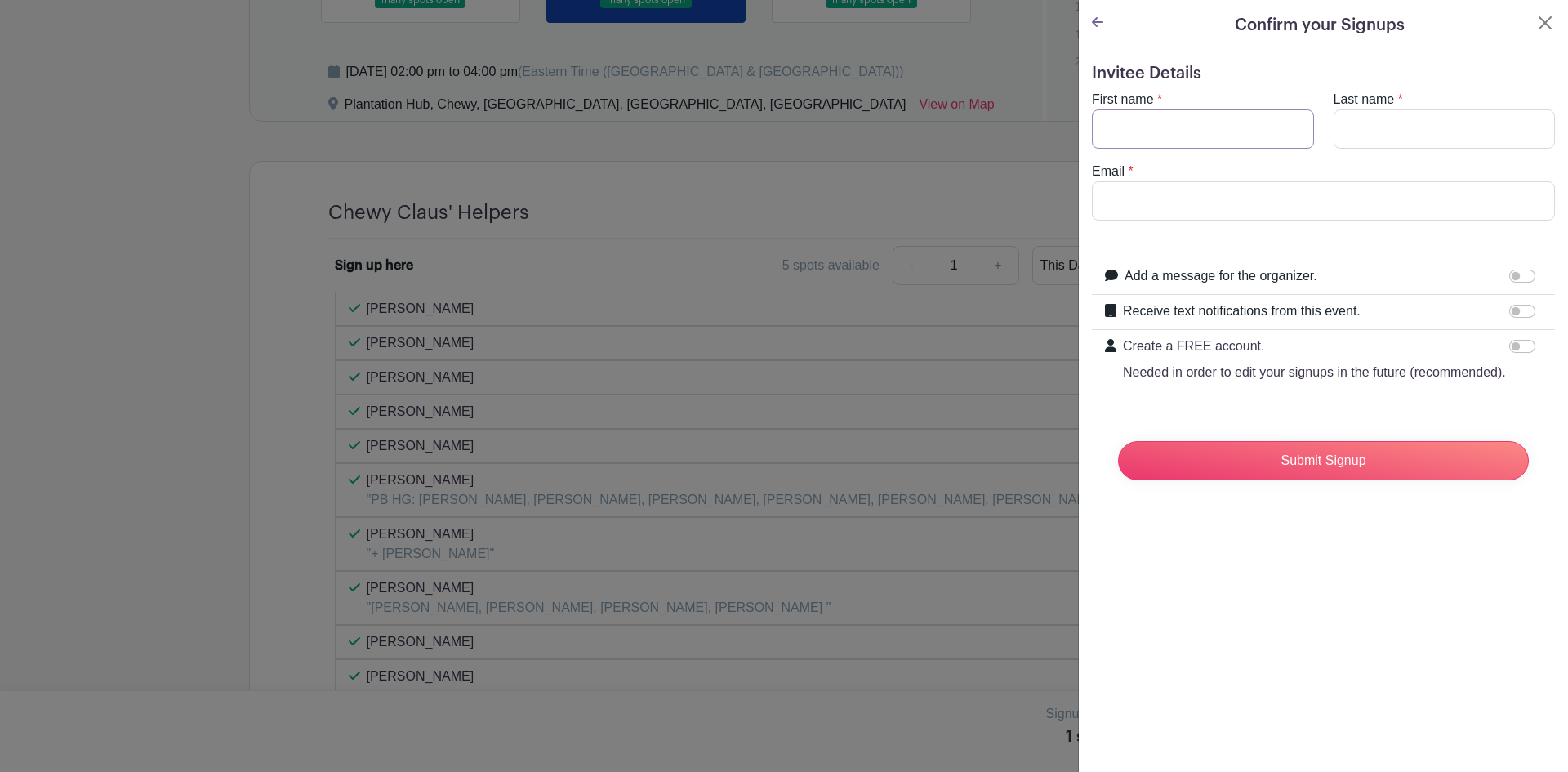
click at [1144, 129] on input "First name" at bounding box center [1203, 129] width 222 height 39
type input "Sofia"
type input "[PERSON_NAME]"
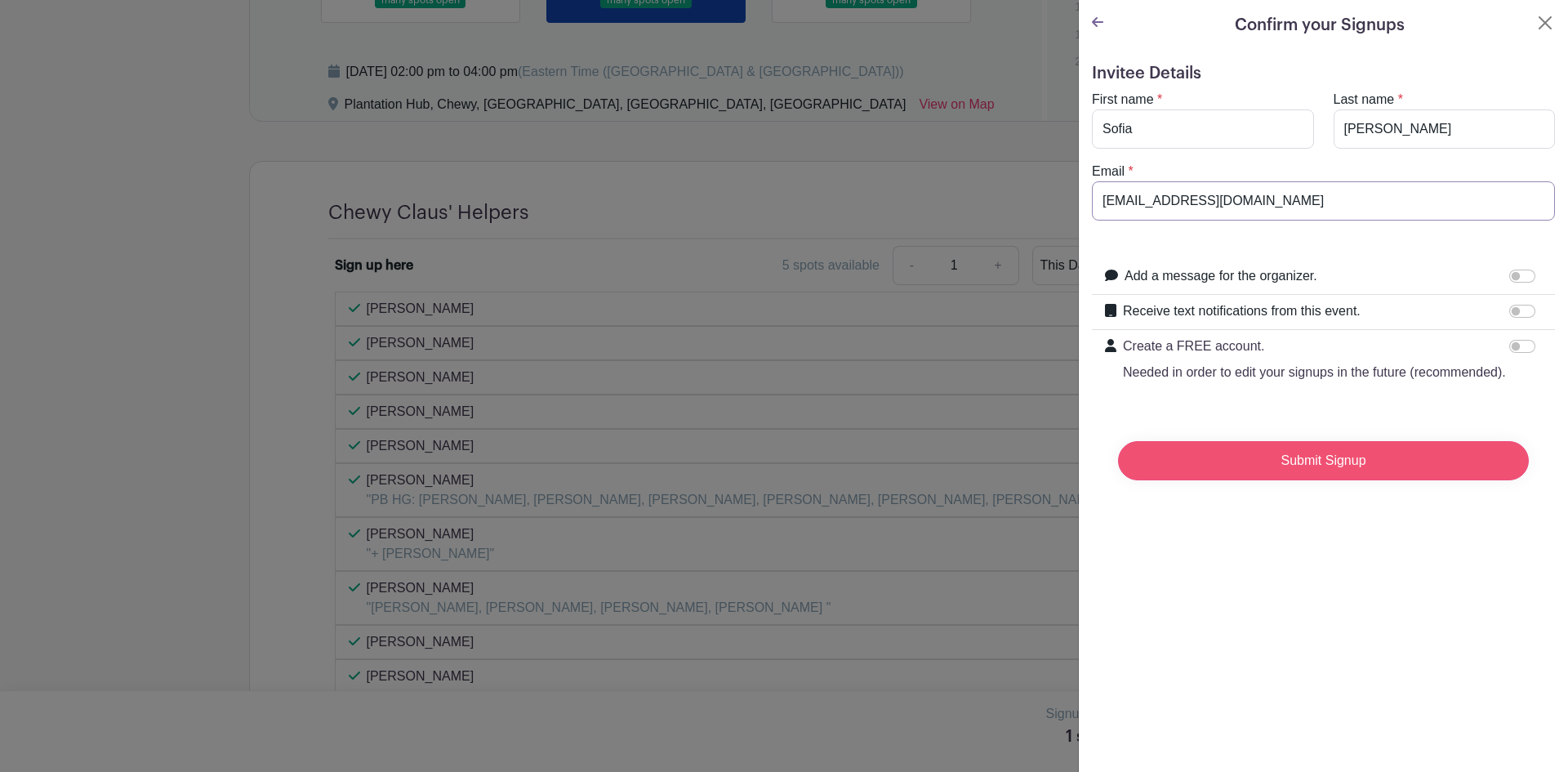
type input "[EMAIL_ADDRESS][DOMAIN_NAME]"
click at [1241, 474] on input "Submit Signup" at bounding box center [1324, 461] width 410 height 39
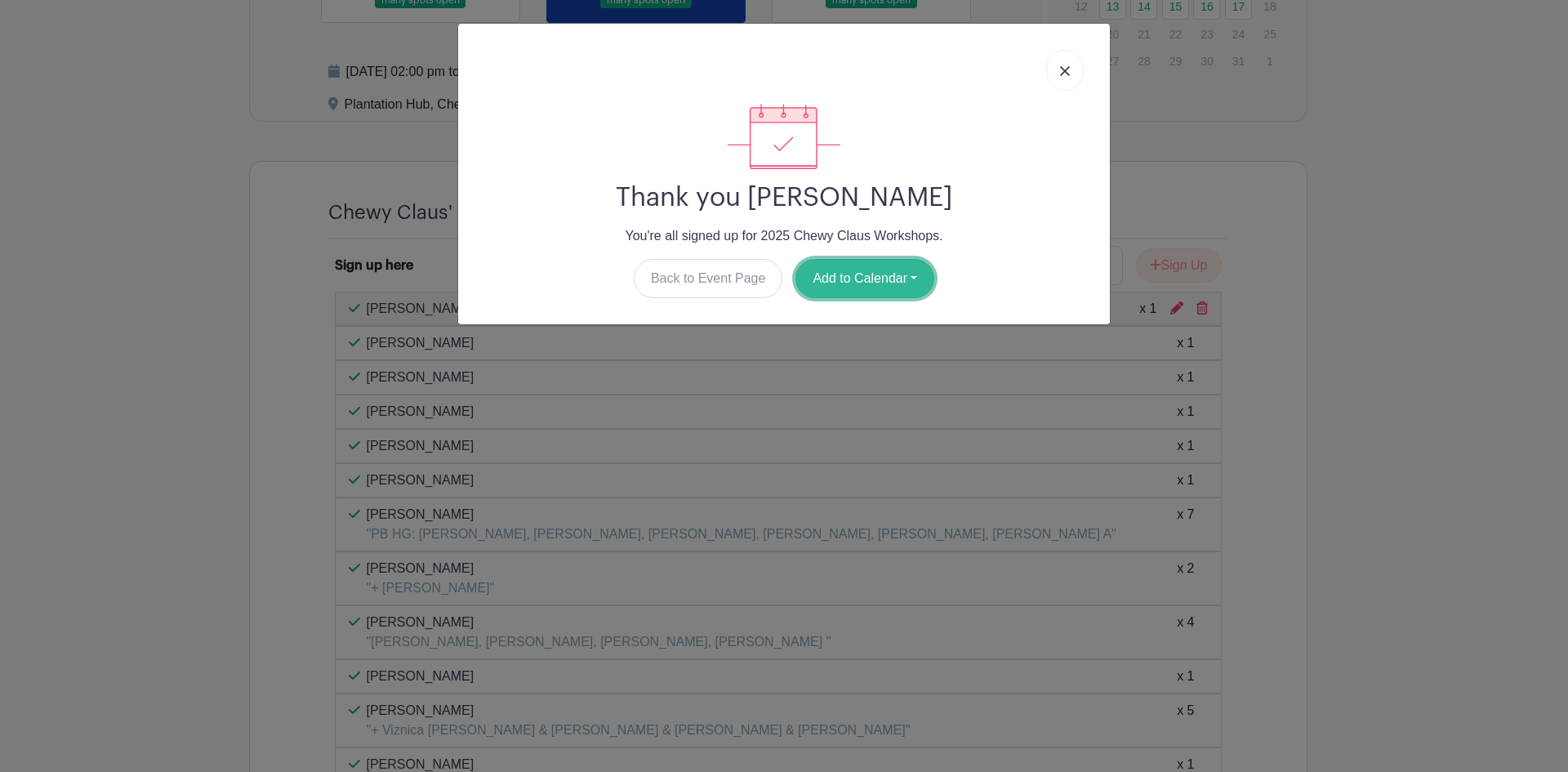
click at [898, 283] on button "Add to Calendar" at bounding box center [865, 279] width 139 height 39
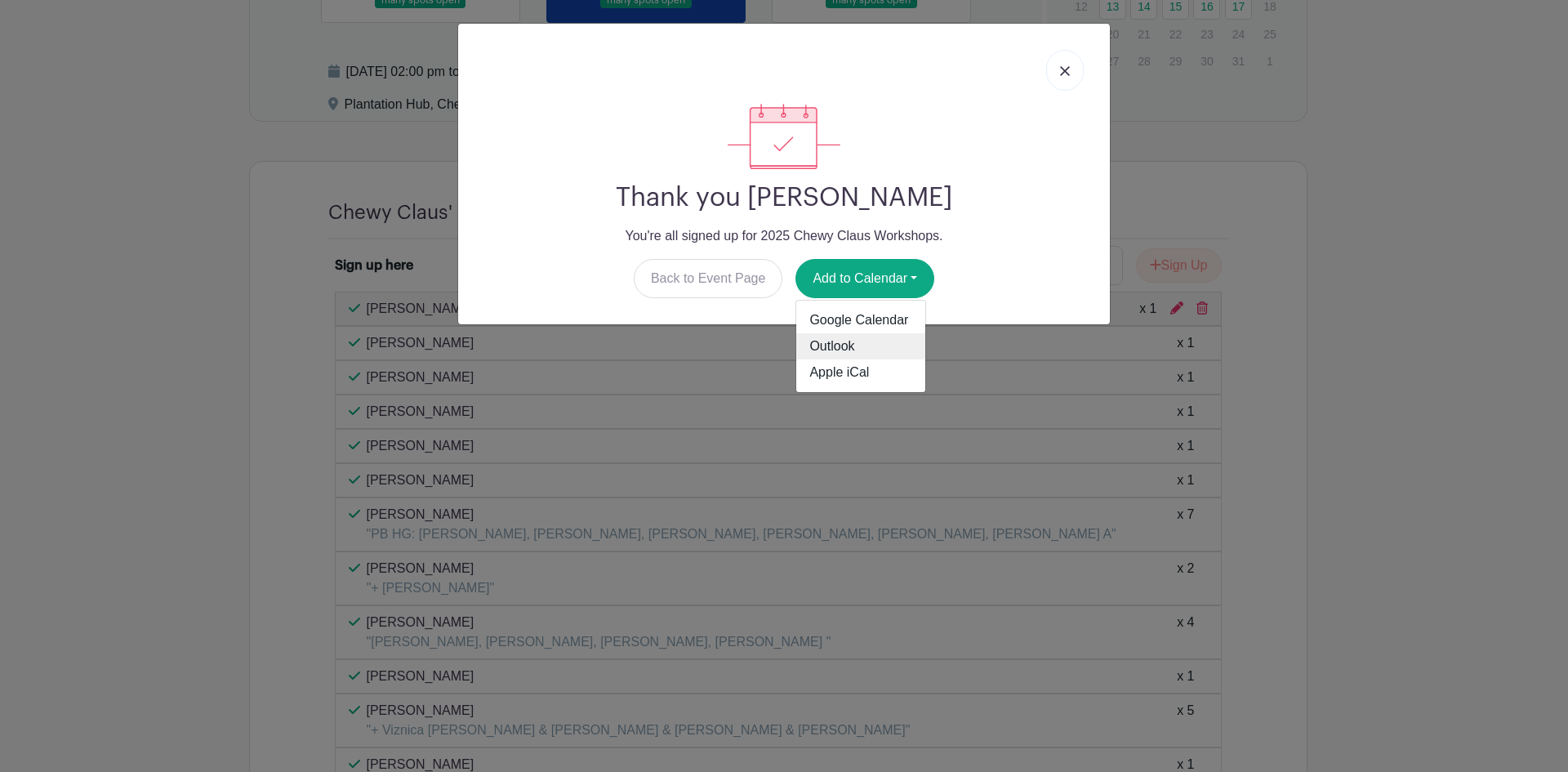
click at [881, 349] on link "Outlook" at bounding box center [861, 346] width 129 height 26
click at [1072, 64] on link at bounding box center [1065, 70] width 37 height 41
